Goal: Task Accomplishment & Management: Complete application form

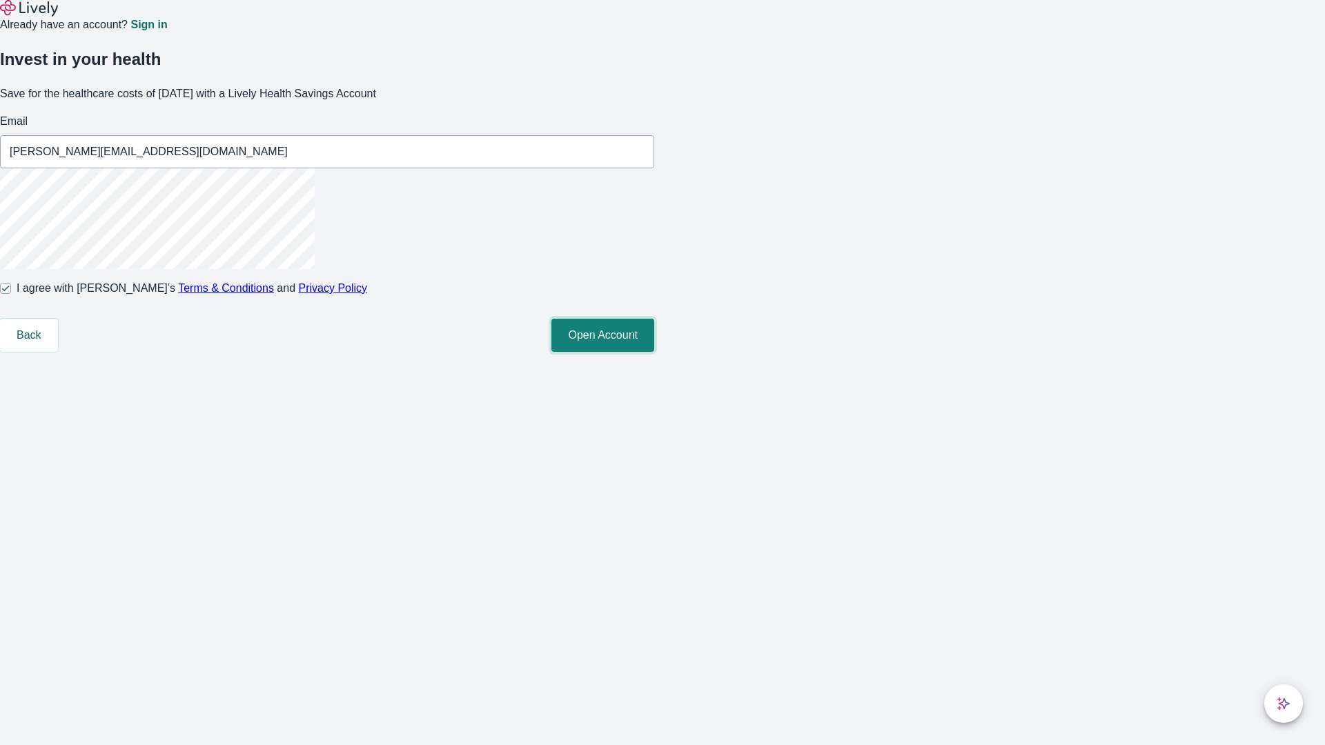
click at [654, 352] on button "Open Account" at bounding box center [602, 335] width 103 height 33
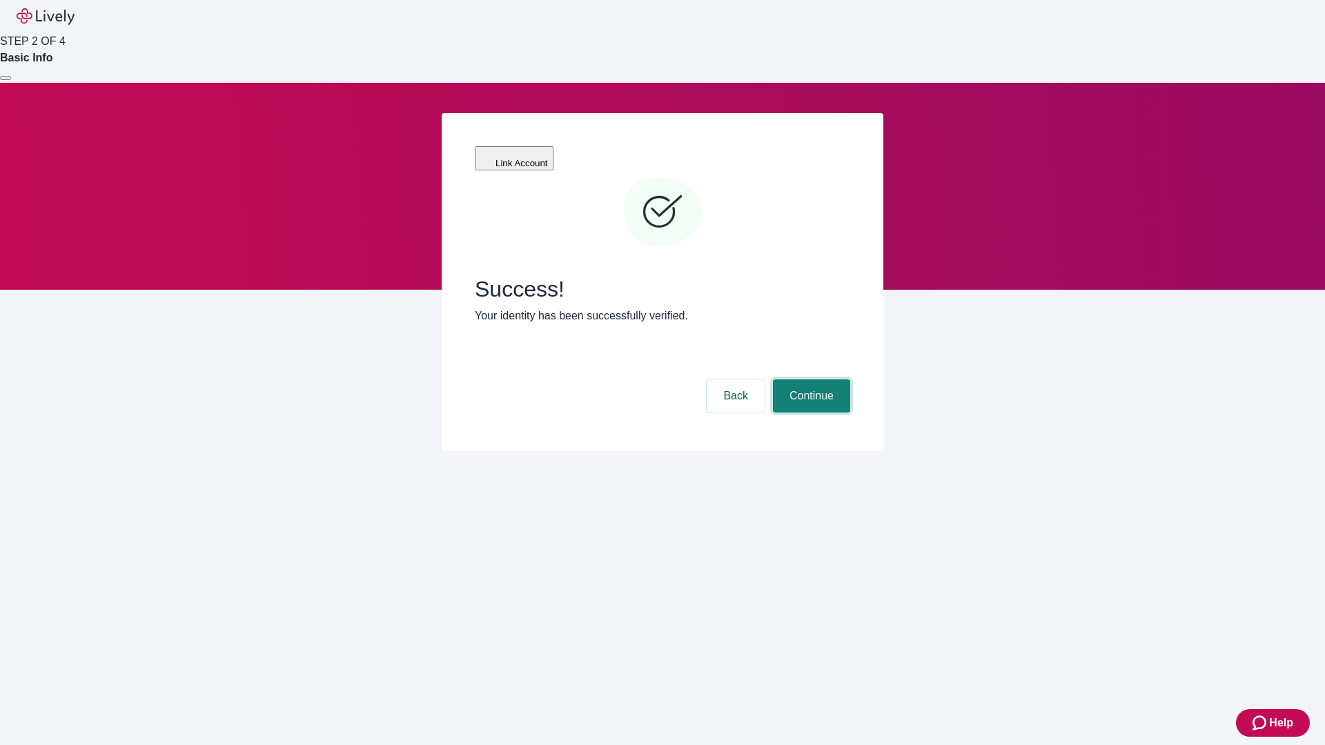
click at [809, 379] on button "Continue" at bounding box center [811, 395] width 77 height 33
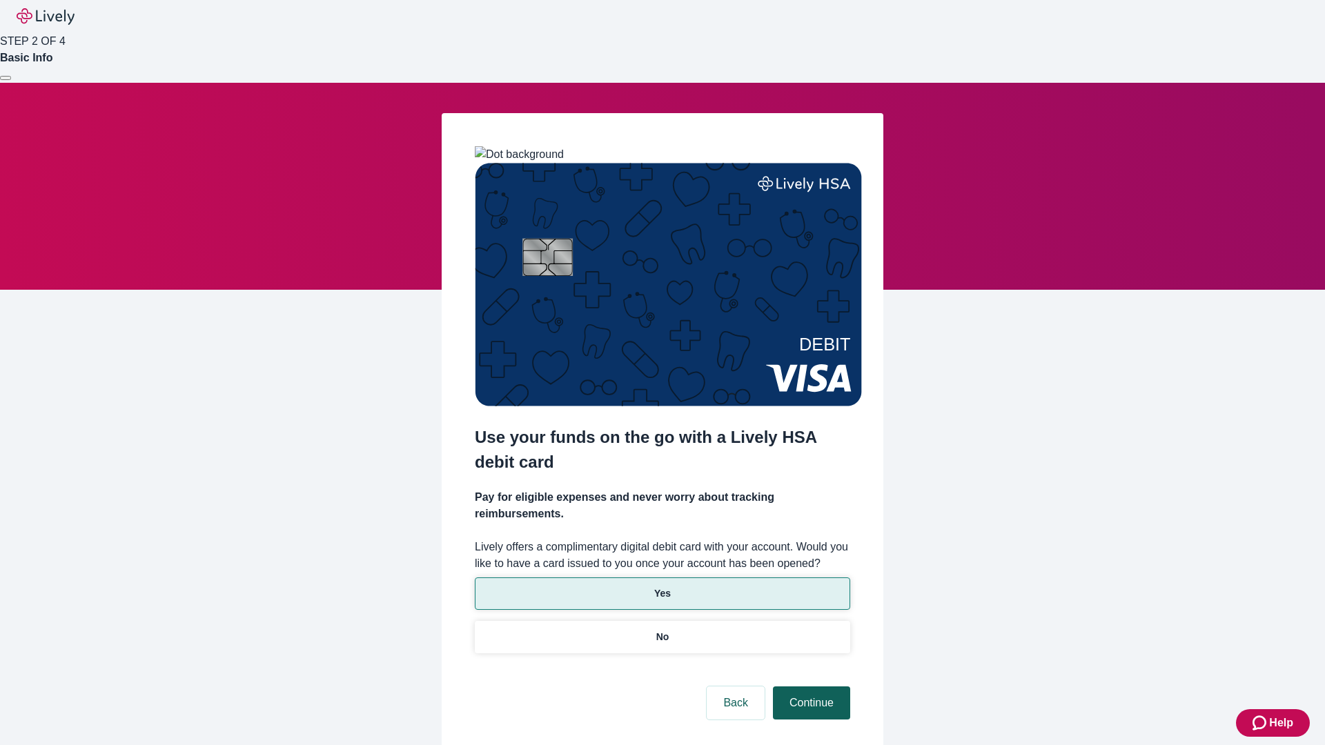
click at [662, 586] on p "Yes" at bounding box center [662, 593] width 17 height 14
click at [809, 687] on button "Continue" at bounding box center [811, 703] width 77 height 33
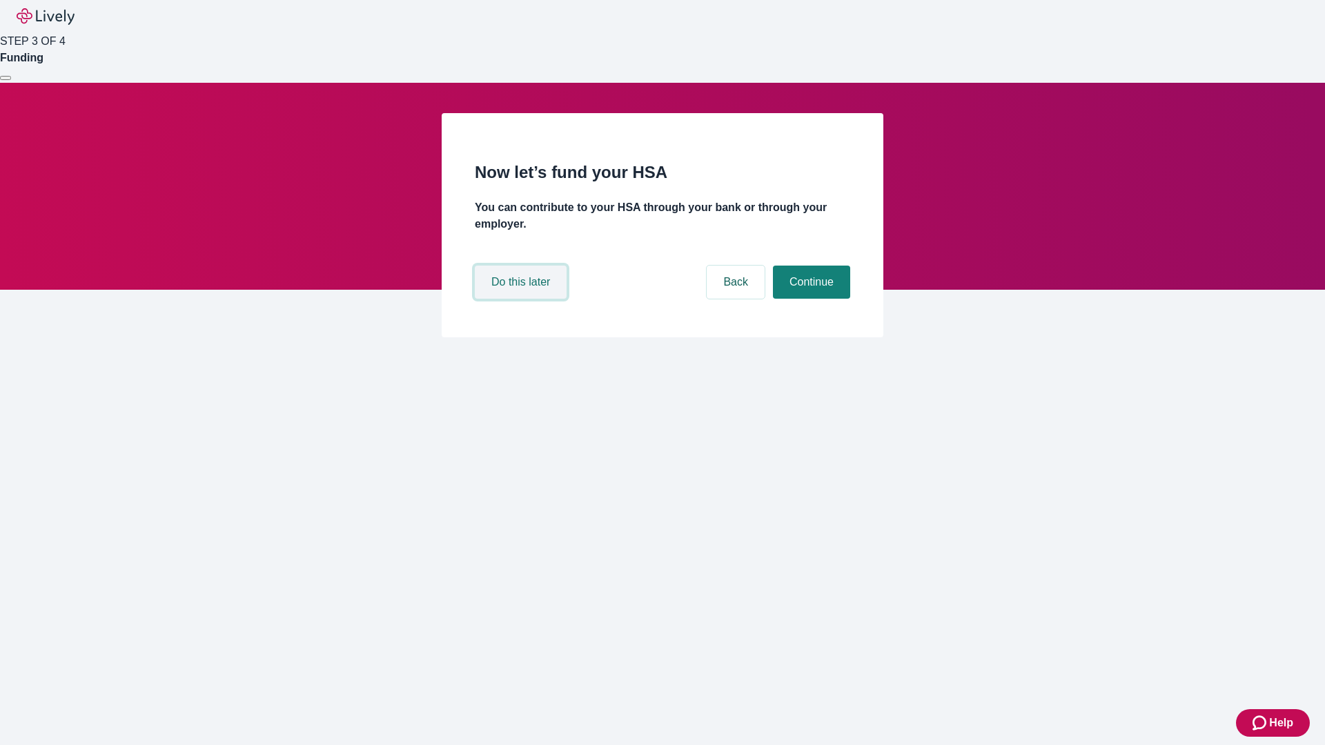
click at [522, 299] on button "Do this later" at bounding box center [521, 282] width 92 height 33
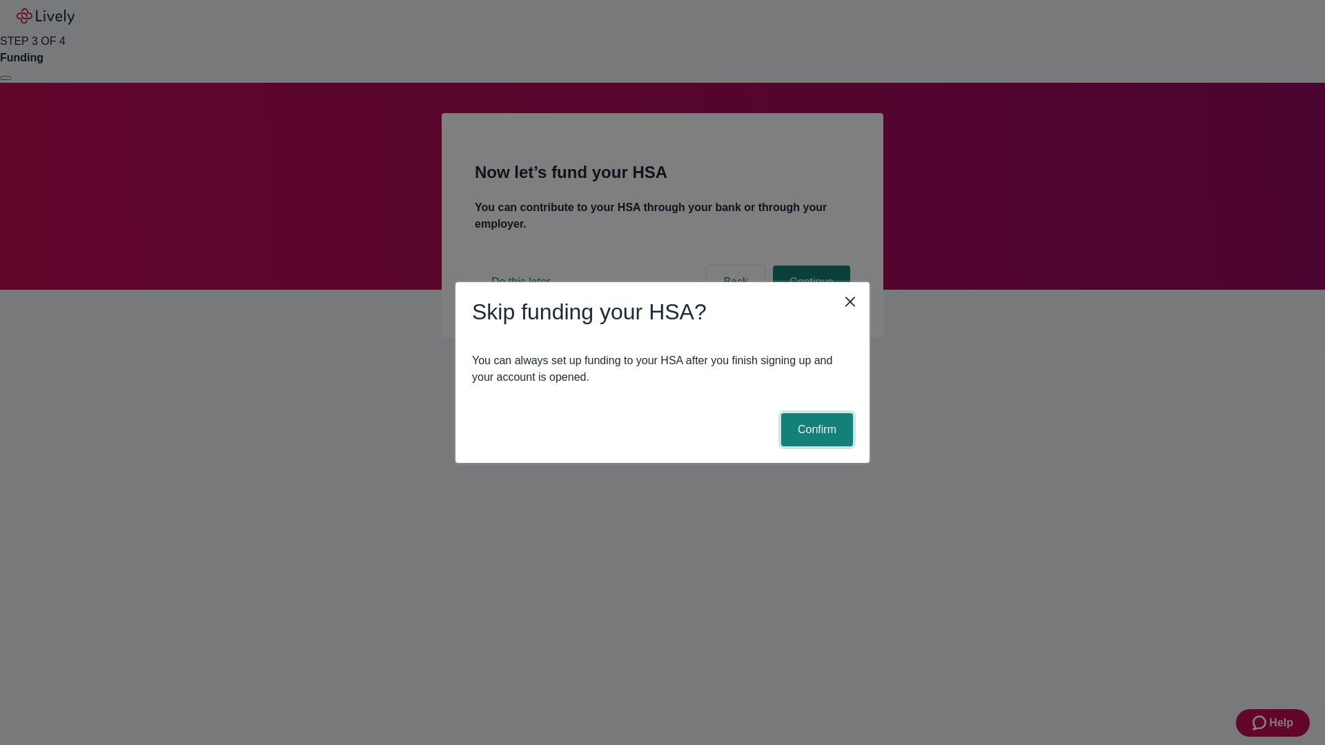
click at [815, 430] on button "Confirm" at bounding box center [817, 429] width 72 height 33
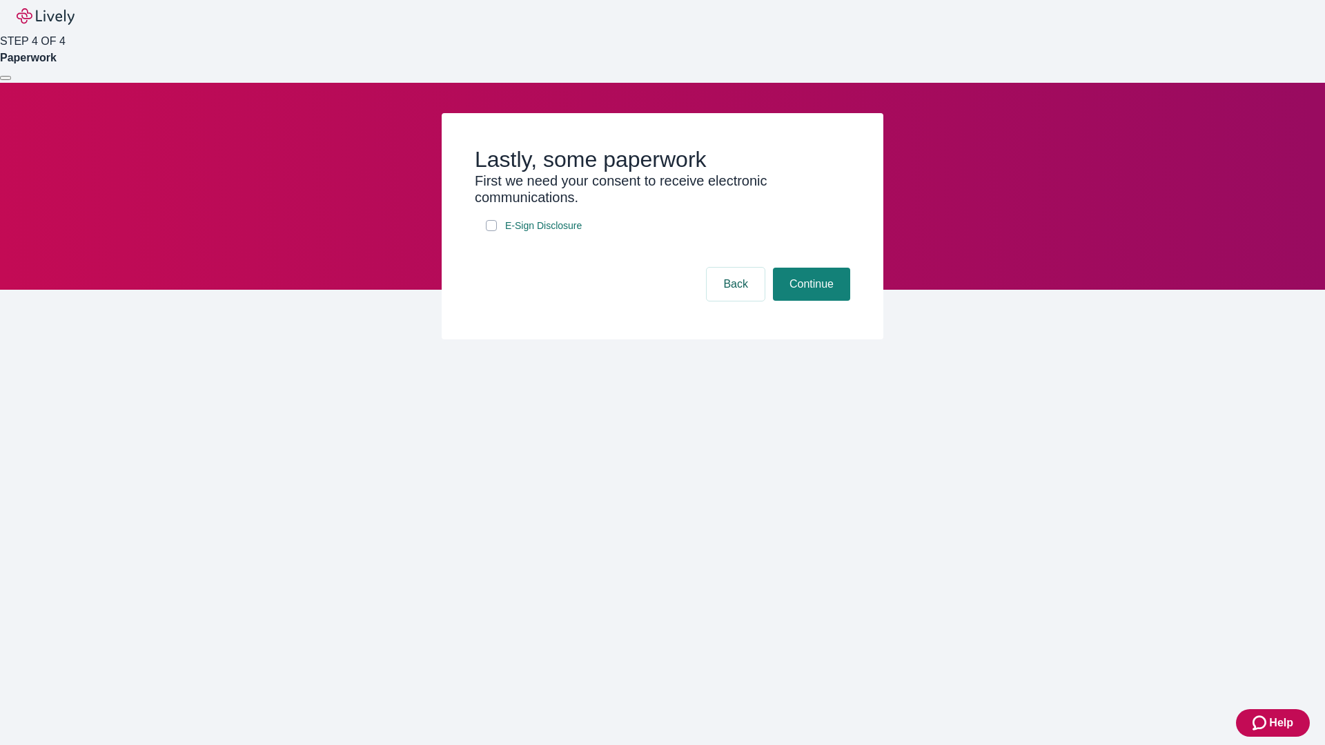
click at [491, 231] on input "E-Sign Disclosure" at bounding box center [491, 225] width 11 height 11
checkbox input "true"
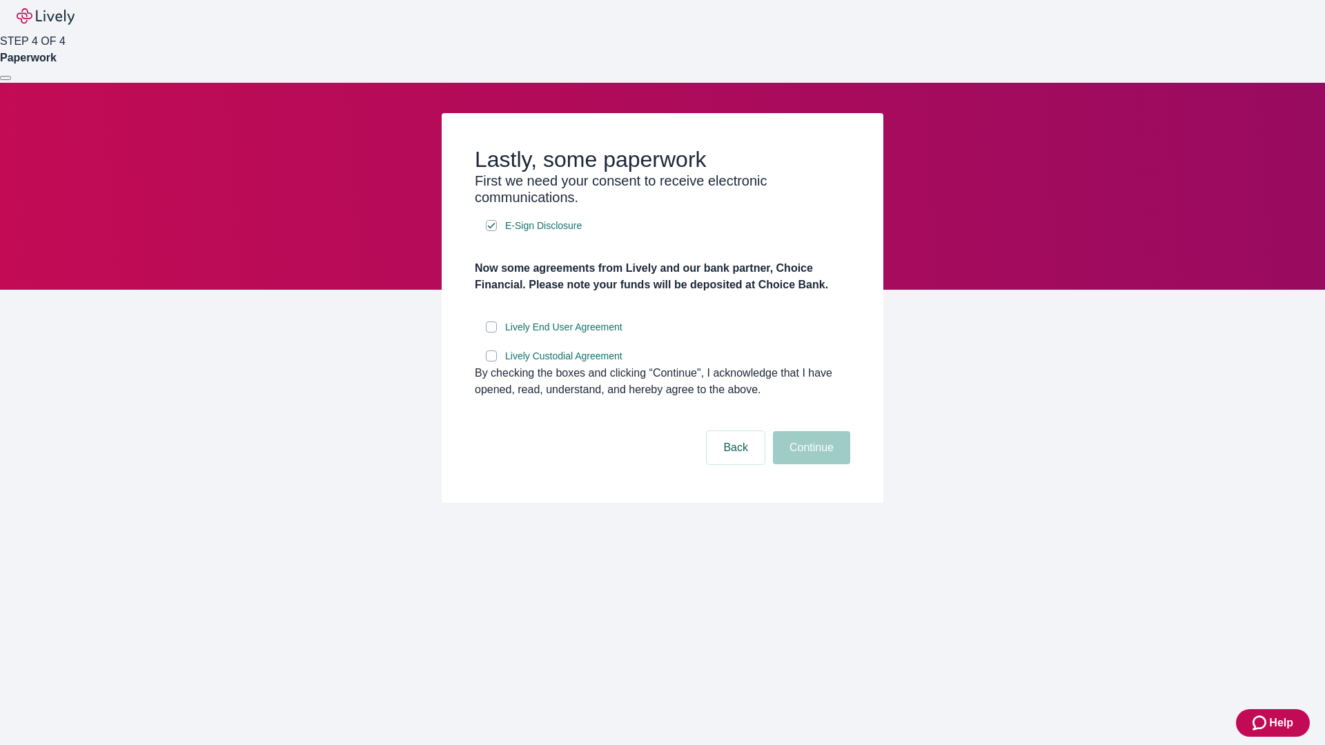
click at [491, 333] on input "Lively End User Agreement" at bounding box center [491, 327] width 11 height 11
checkbox input "true"
click at [491, 362] on input "Lively Custodial Agreement" at bounding box center [491, 356] width 11 height 11
checkbox input "true"
click at [809, 464] on button "Continue" at bounding box center [811, 447] width 77 height 33
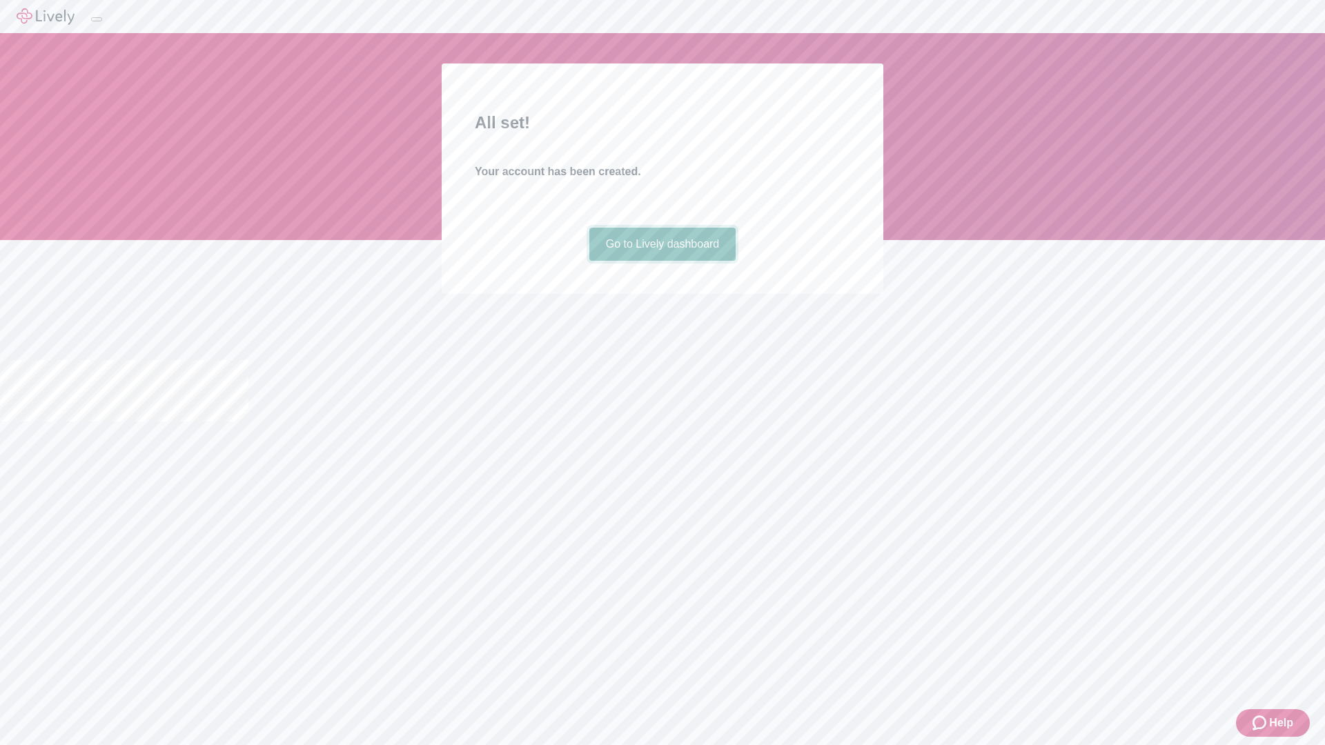
click at [662, 261] on link "Go to Lively dashboard" at bounding box center [662, 244] width 147 height 33
